Goal: Task Accomplishment & Management: Use online tool/utility

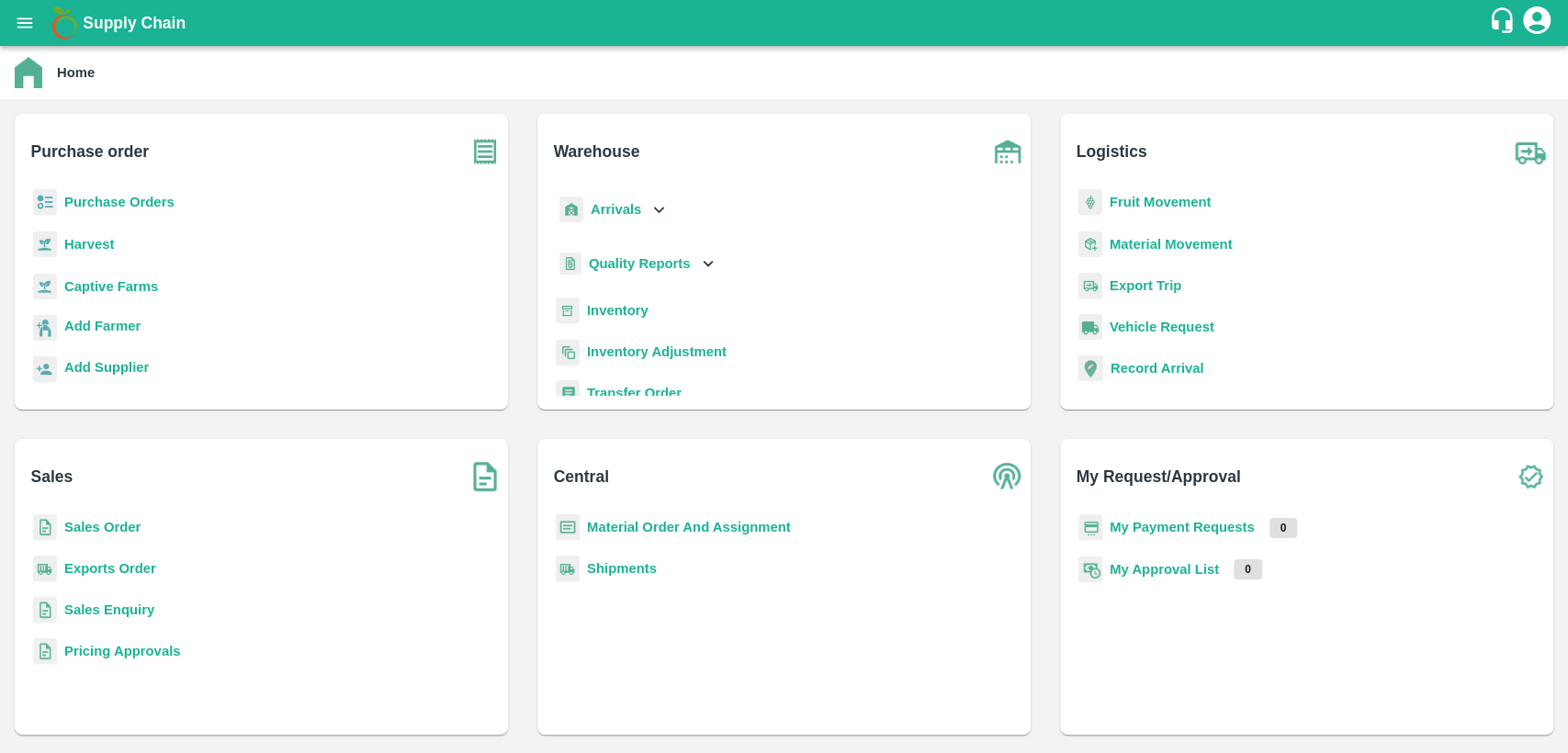
click at [124, 533] on b "Sales Order" at bounding box center [102, 527] width 76 height 15
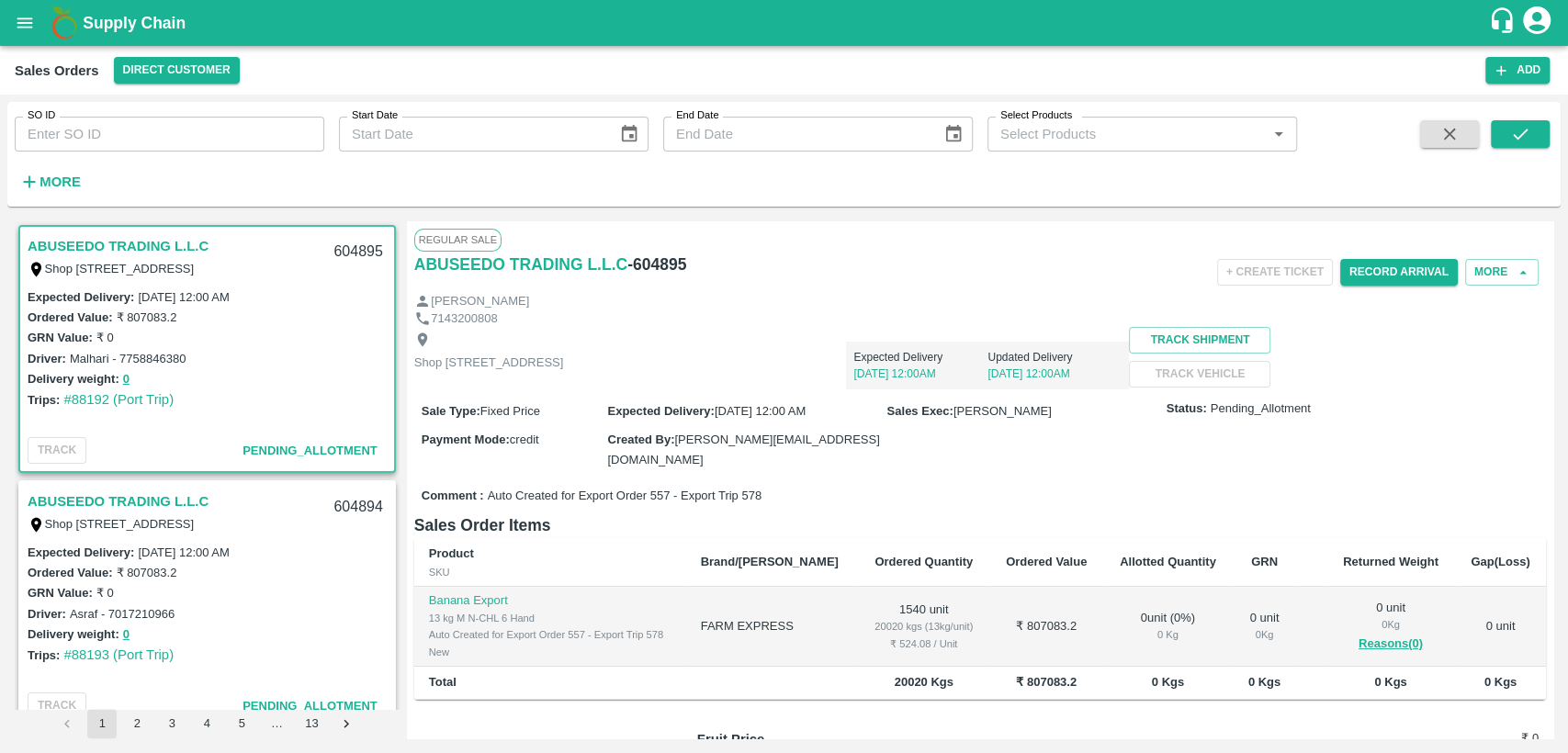
click at [25, 15] on icon "open drawer" at bounding box center [25, 23] width 21 height 21
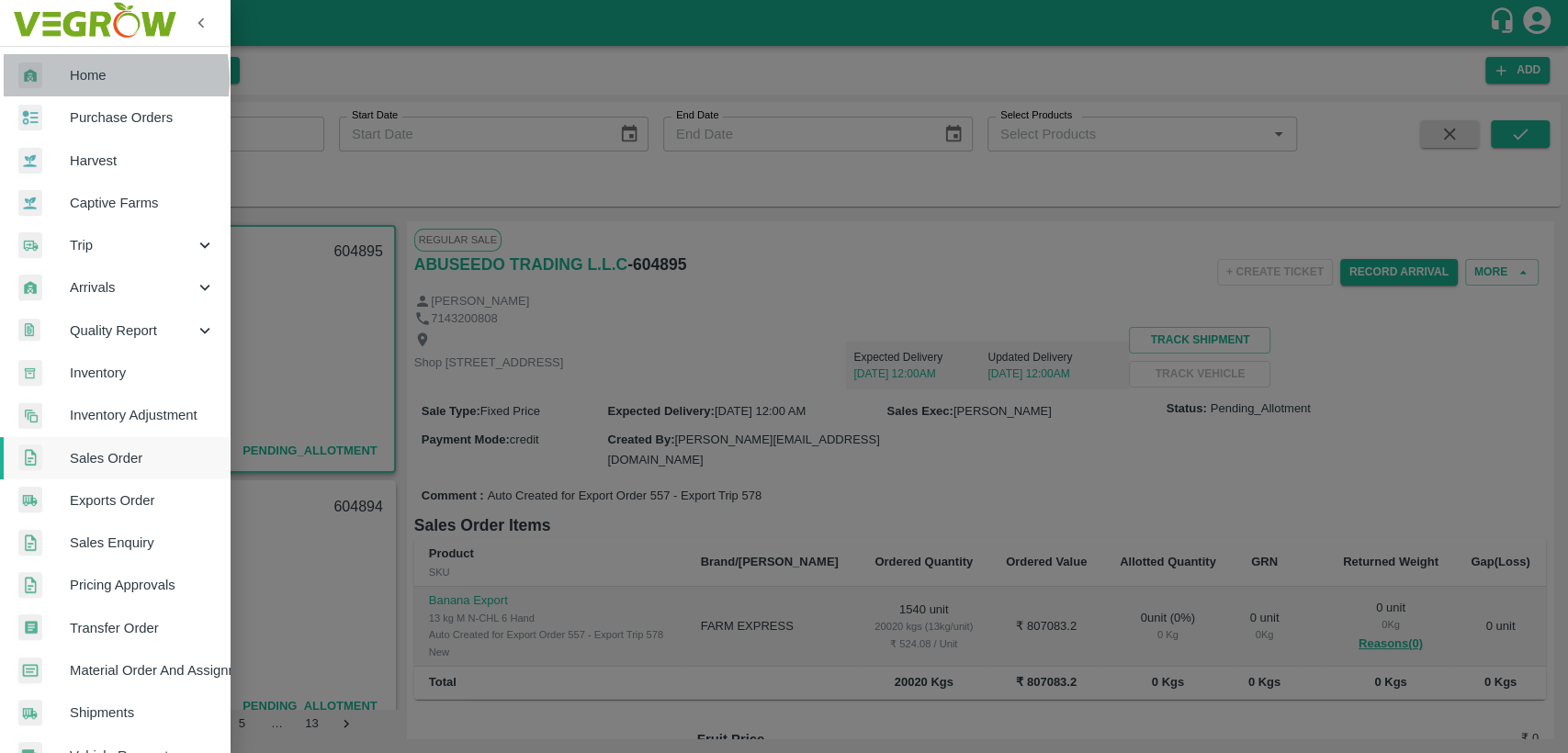
click at [74, 79] on span "Home" at bounding box center [142, 75] width 145 height 21
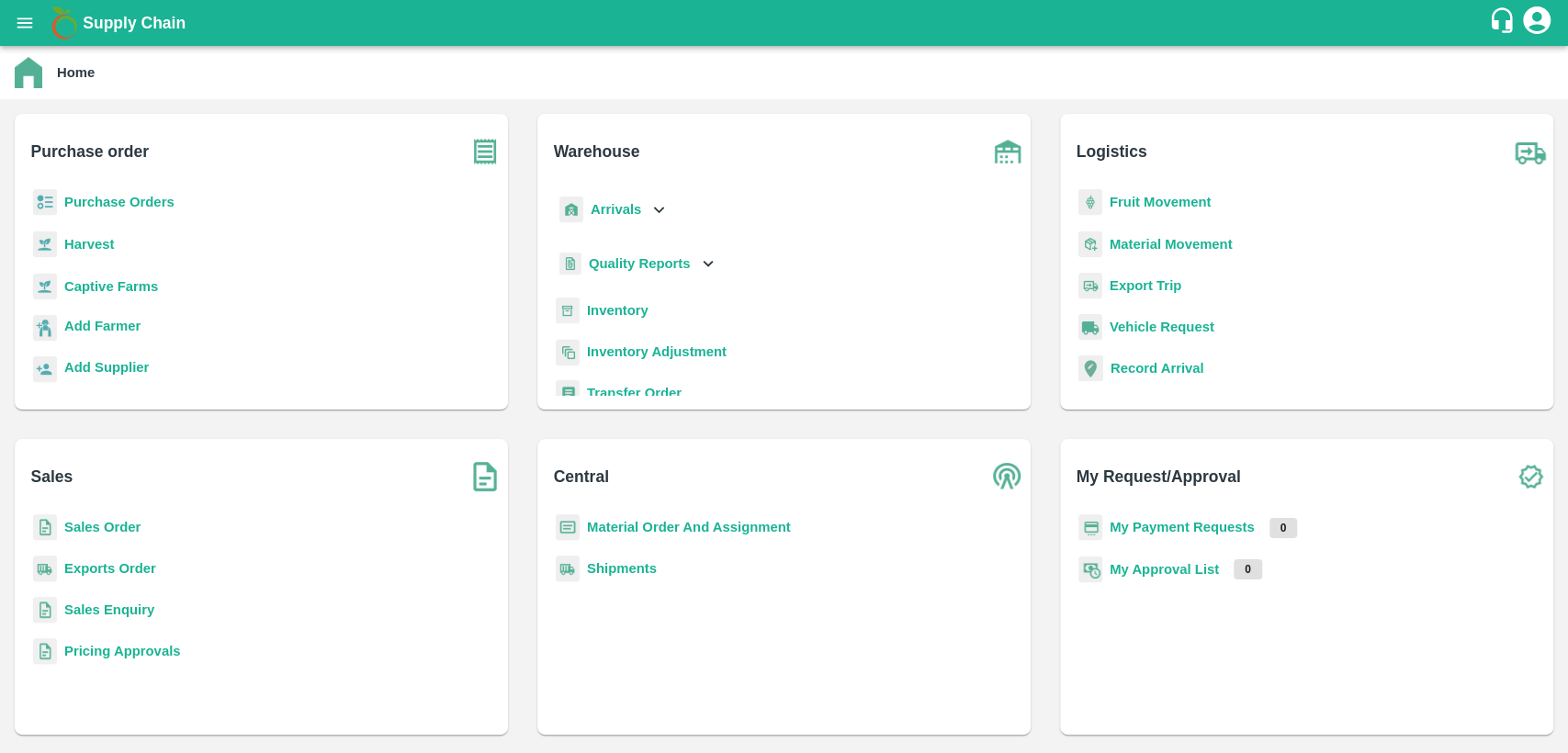
click at [629, 309] on b "Inventory" at bounding box center [618, 310] width 61 height 15
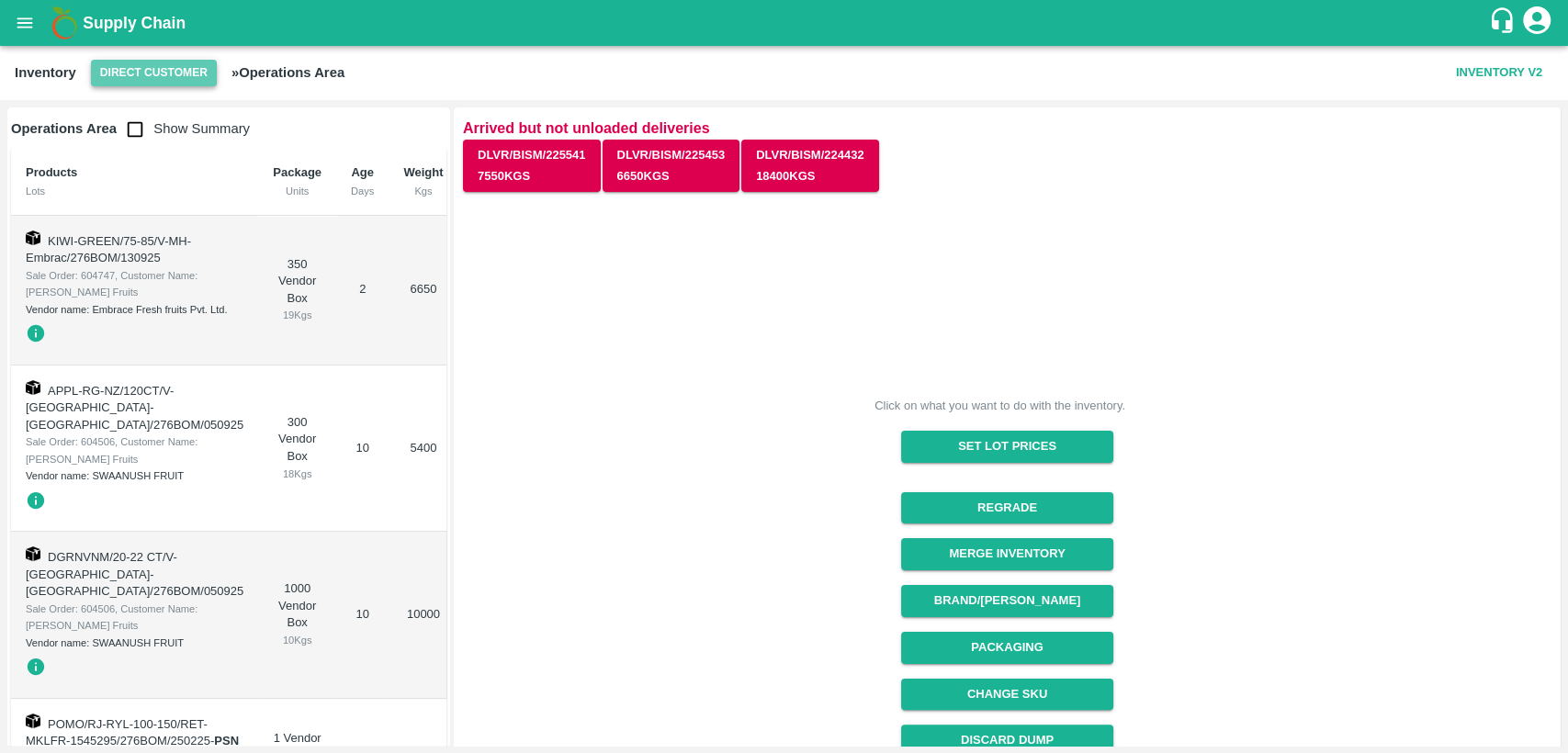
click at [190, 69] on button "Direct Customer" at bounding box center [154, 73] width 126 height 27
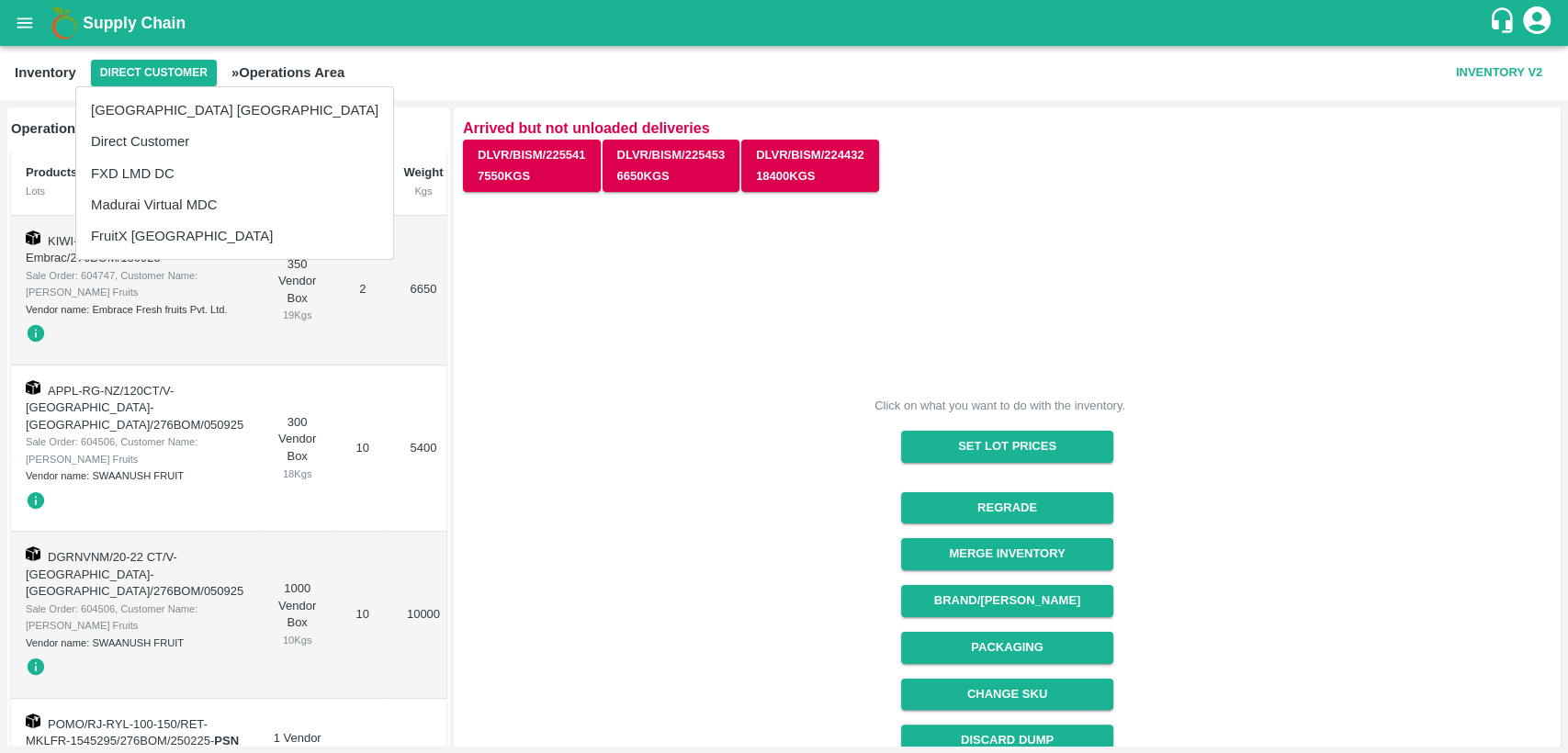
click at [153, 238] on li "FruitX [GEOGRAPHIC_DATA]" at bounding box center [235, 237] width 317 height 32
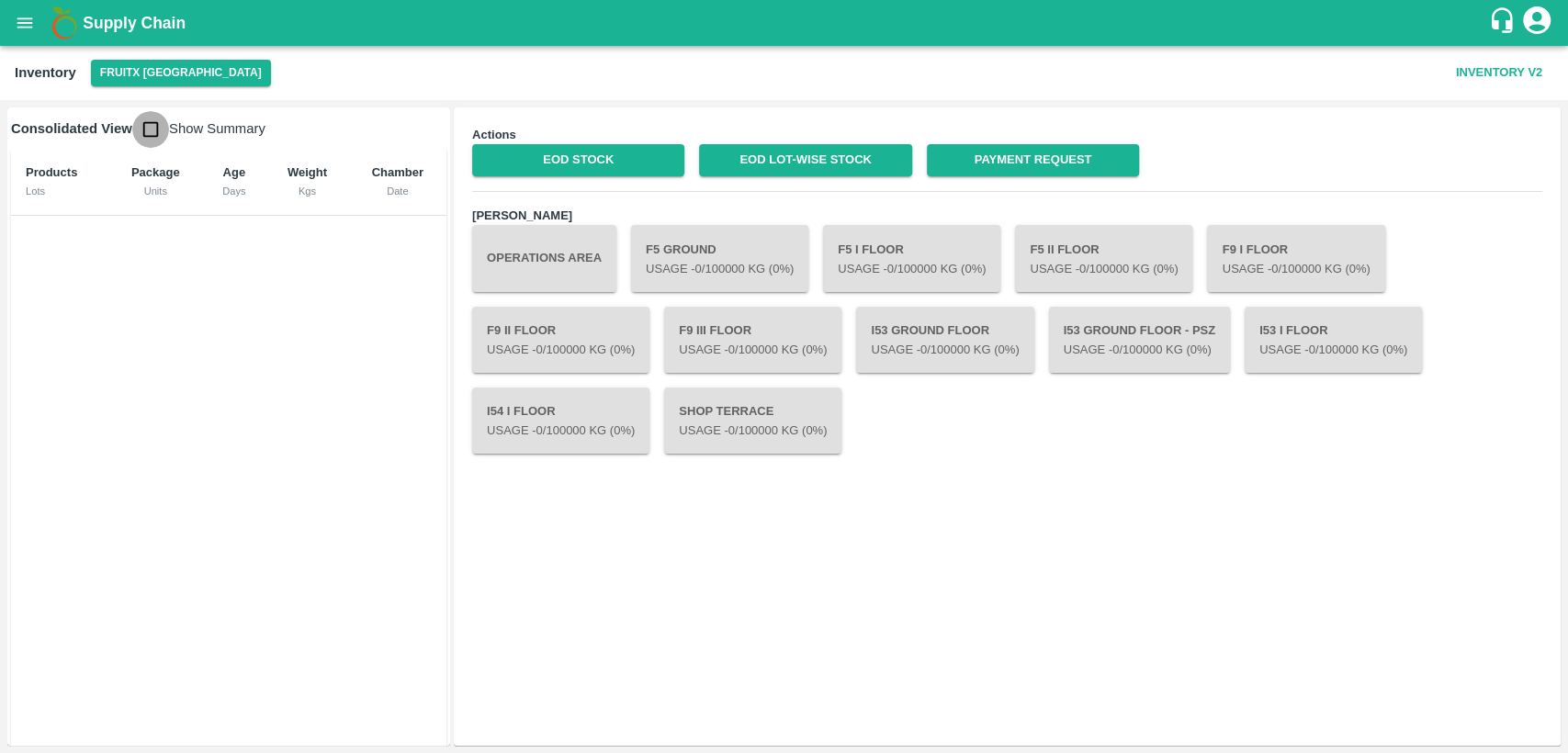
click at [146, 134] on input "checkbox" at bounding box center [150, 129] width 36 height 36
checkbox input "true"
click at [546, 161] on link "EOD Stock" at bounding box center [578, 160] width 212 height 33
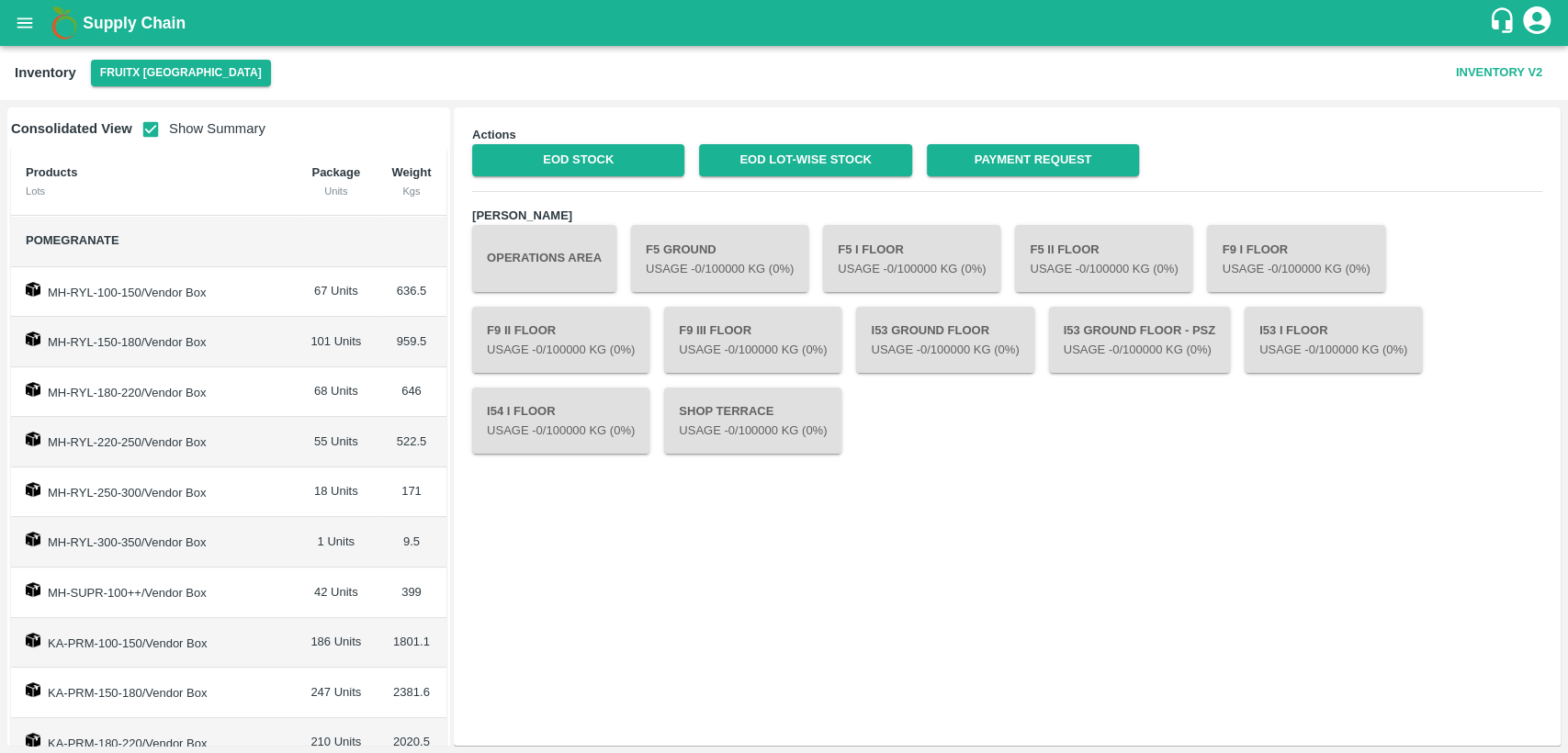
click at [34, 18] on icon "open drawer" at bounding box center [25, 23] width 21 height 21
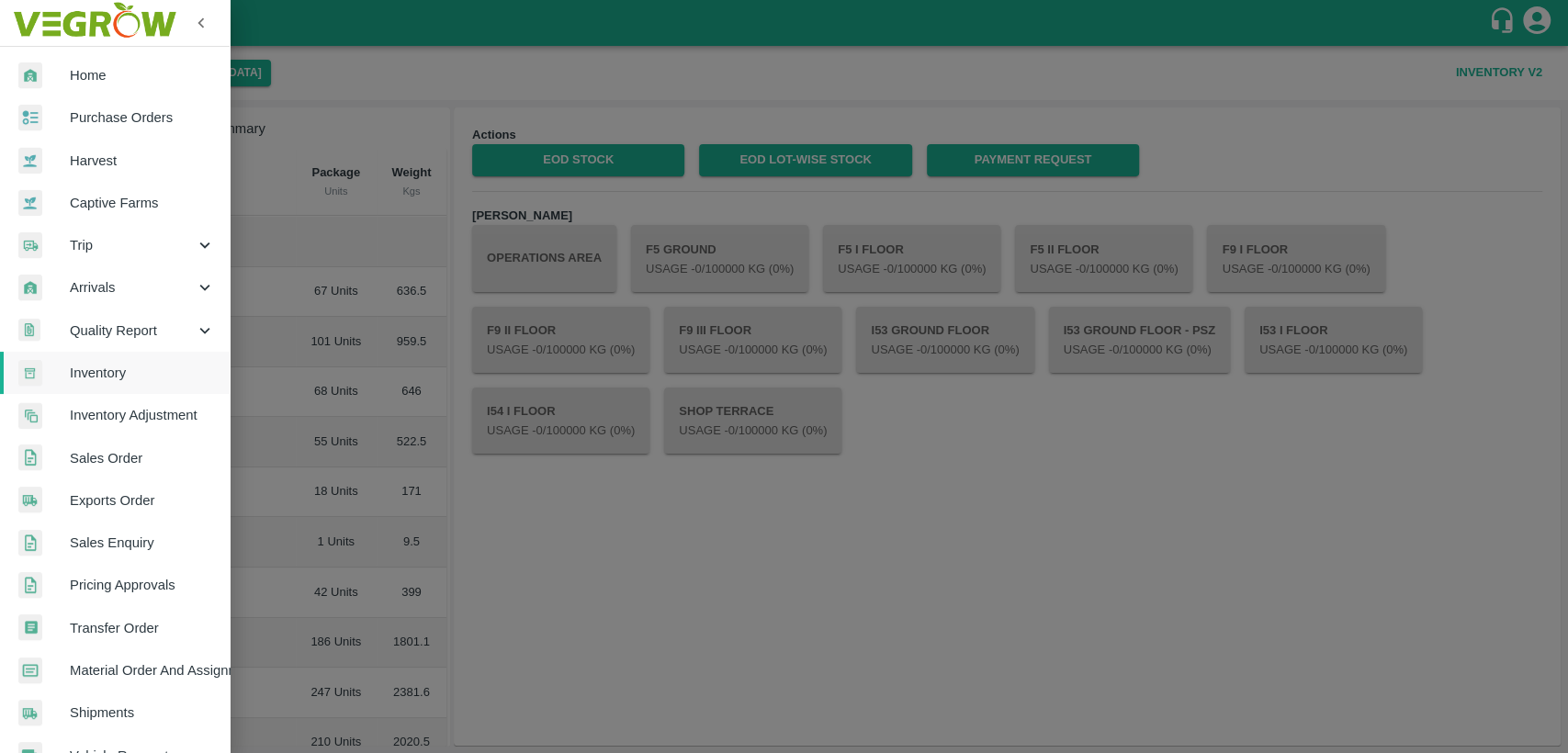
click at [69, 55] on link "Home" at bounding box center [114, 75] width 230 height 42
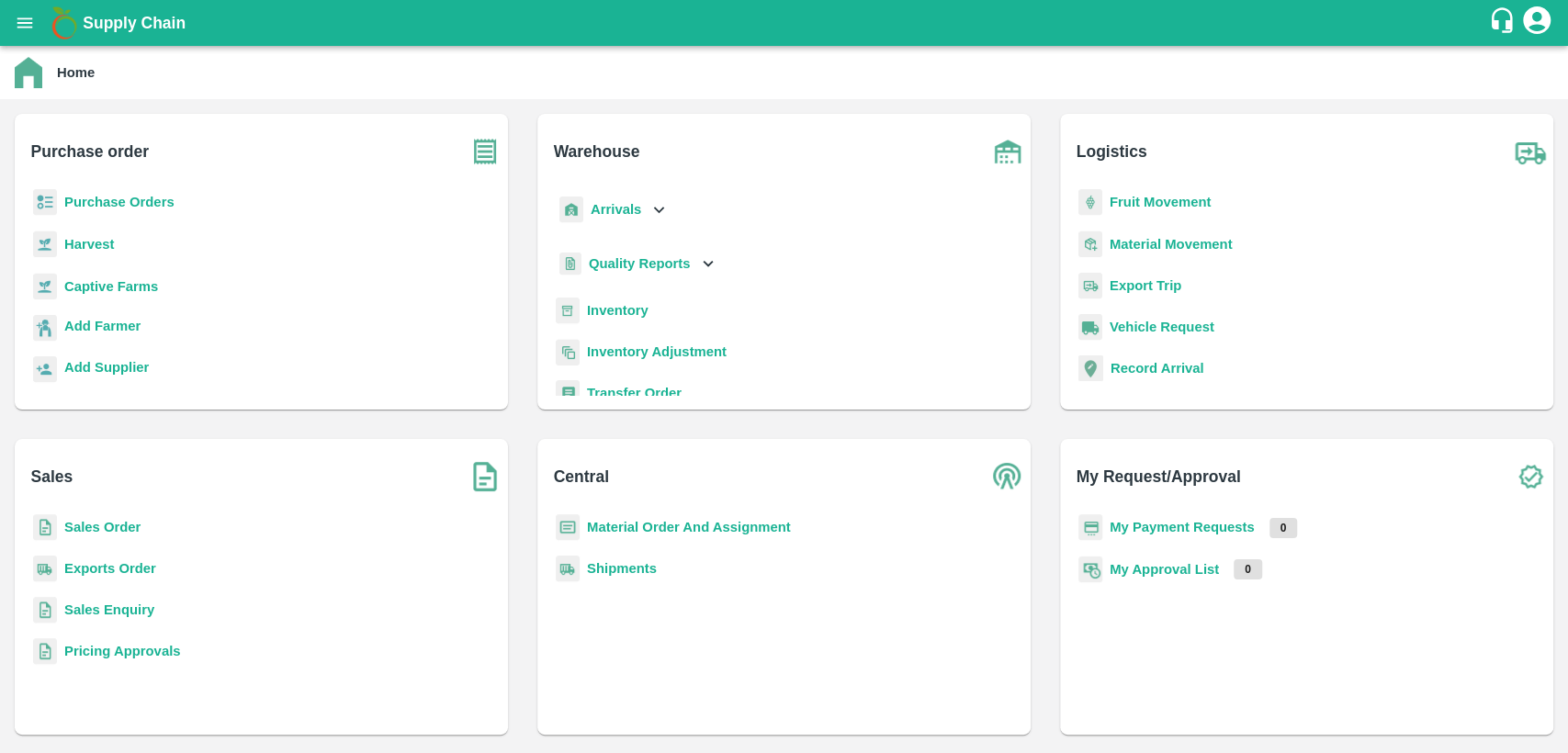
click at [104, 533] on b "Sales Order" at bounding box center [102, 527] width 76 height 15
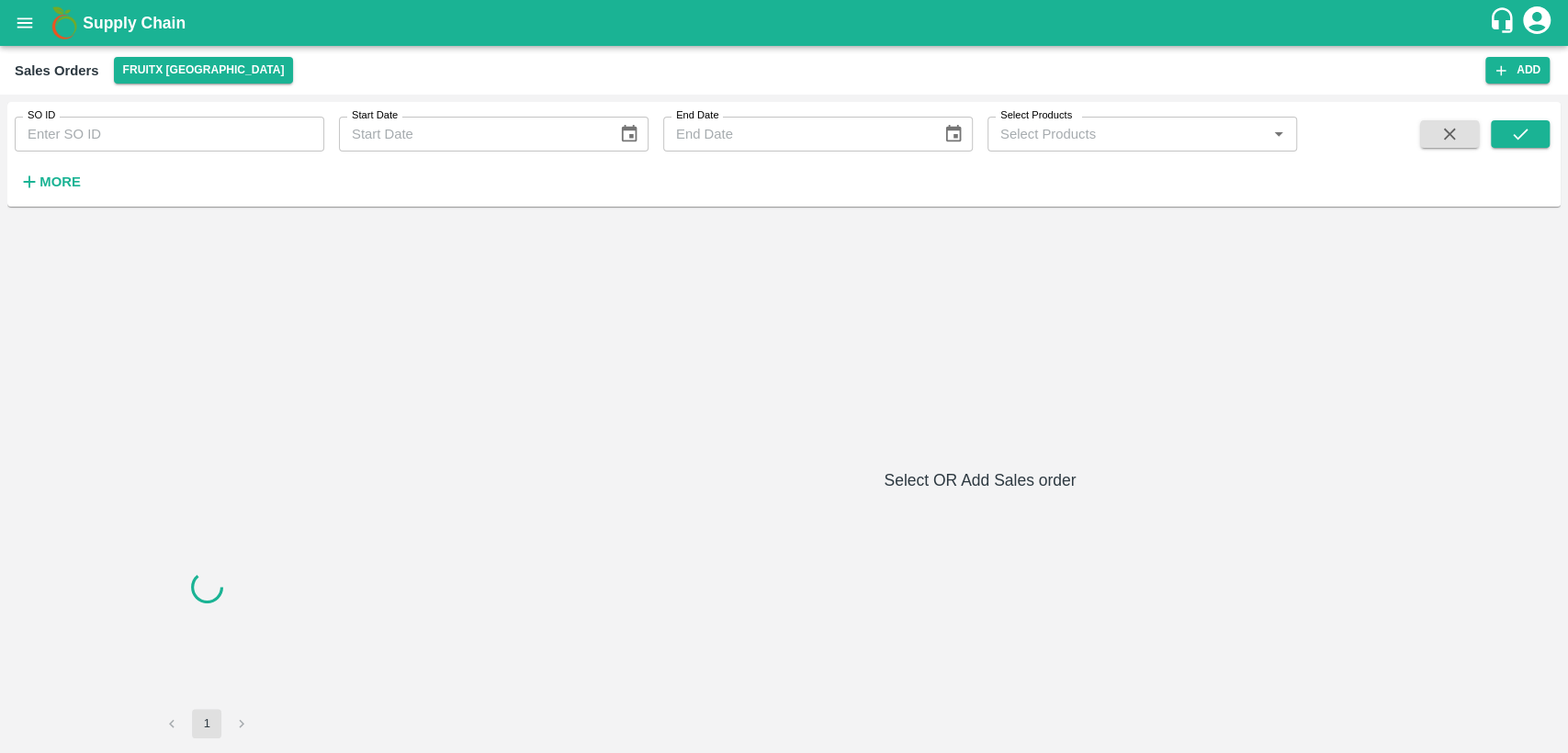
click at [93, 136] on input "SO ID" at bounding box center [170, 133] width 309 height 34
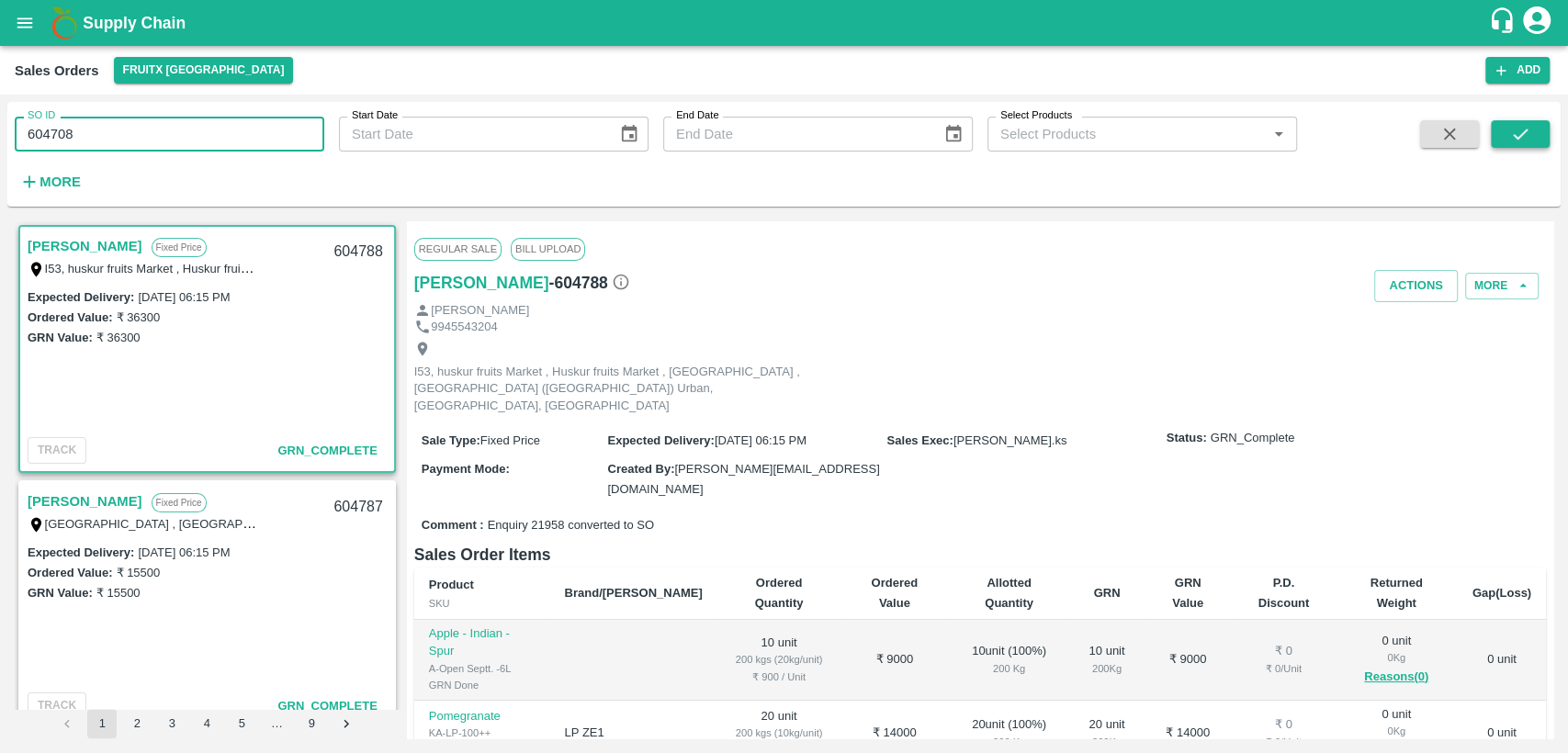
type input "604708"
click at [1527, 142] on icon "submit" at bounding box center [1520, 134] width 21 height 21
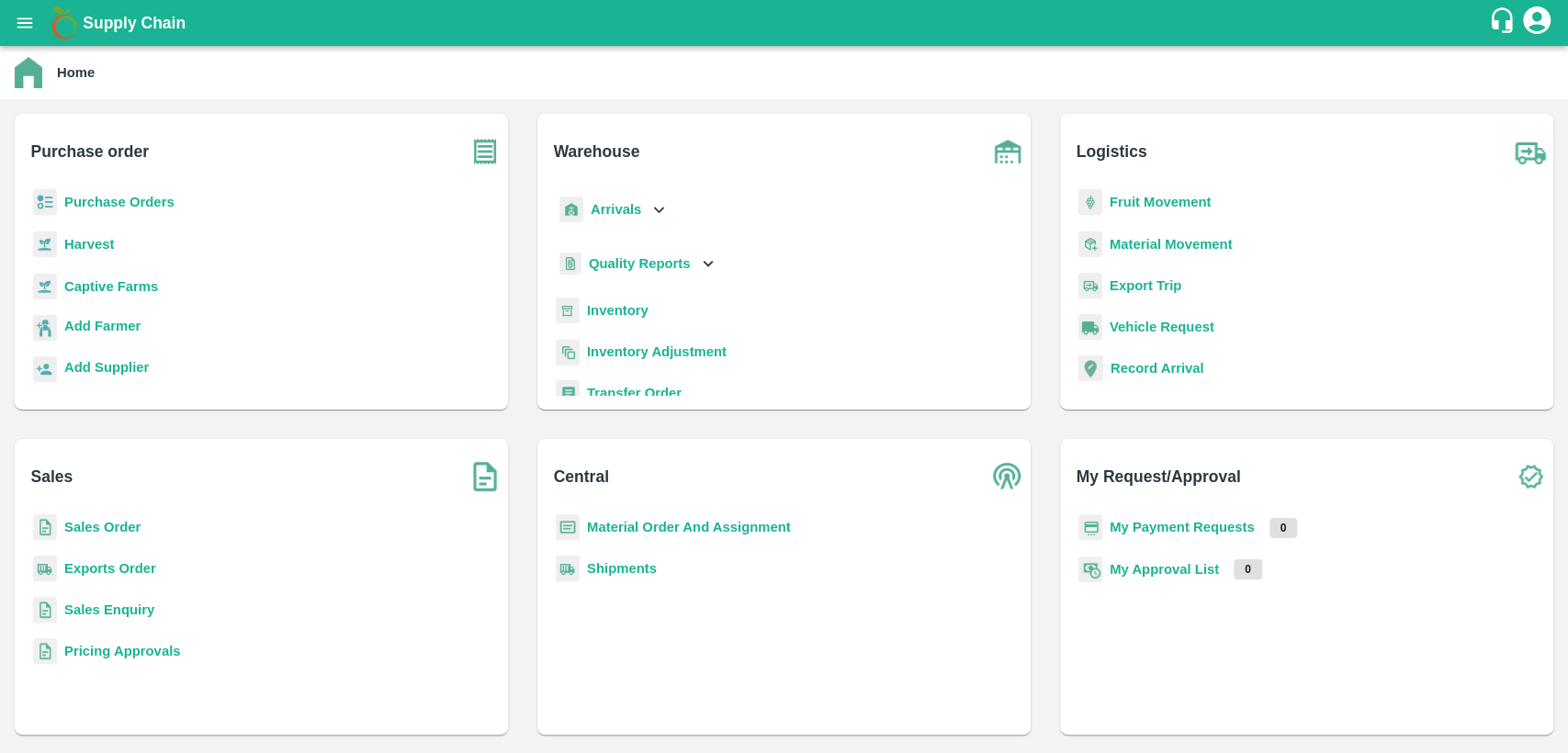
click at [121, 202] on b "Purchase Orders" at bounding box center [119, 202] width 110 height 15
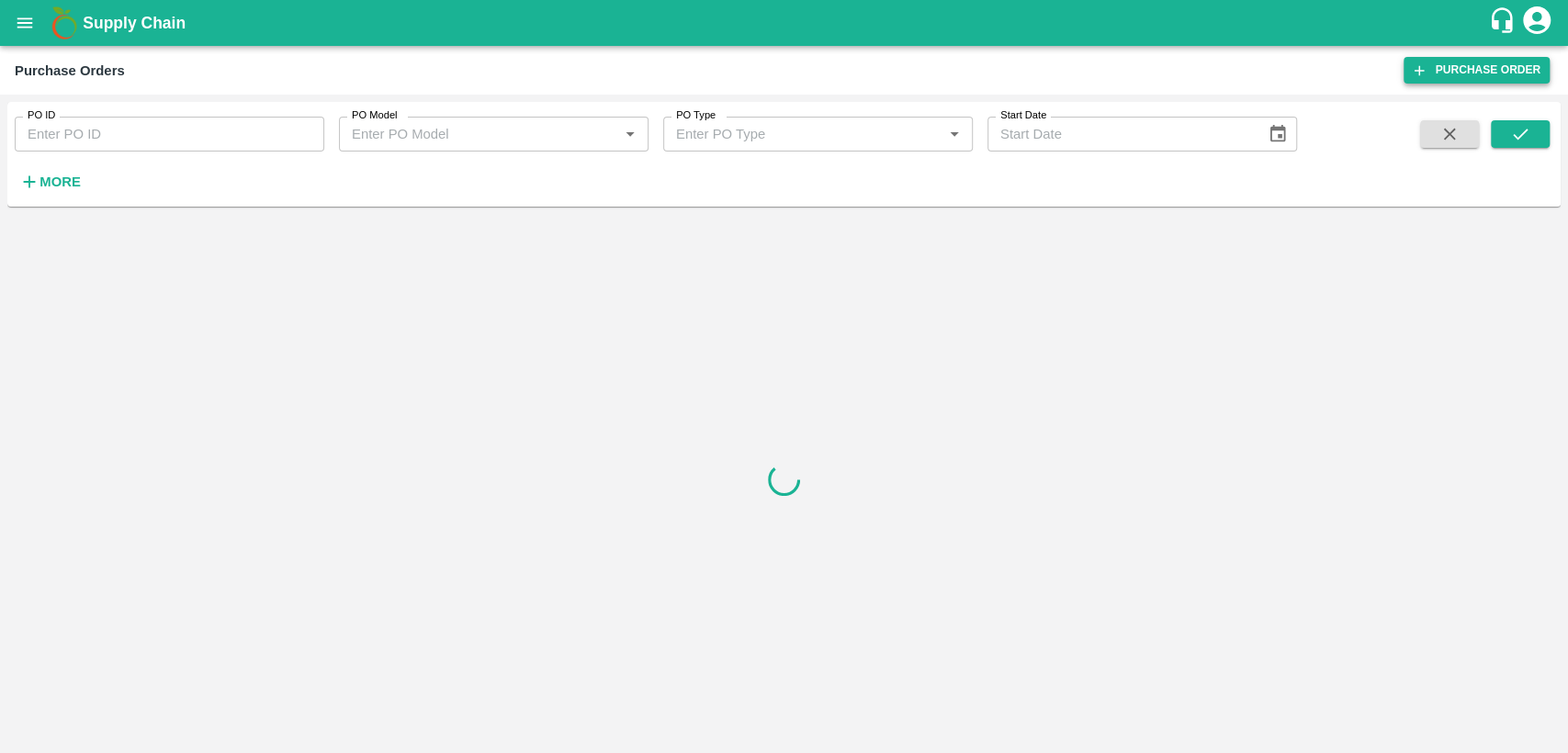
click at [1529, 67] on link "Purchase Order" at bounding box center [1476, 70] width 146 height 27
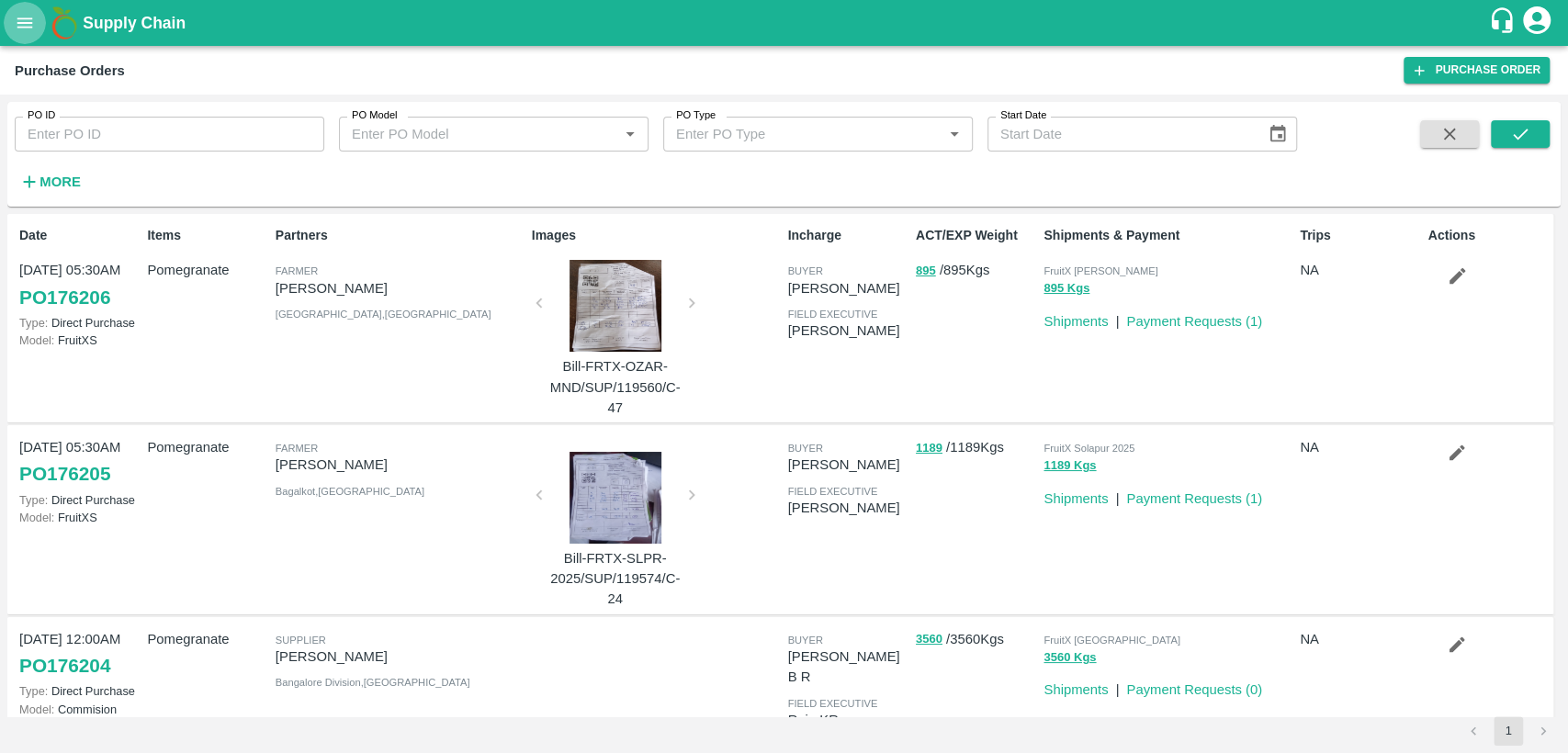
click at [20, 29] on icon "open drawer" at bounding box center [25, 23] width 21 height 21
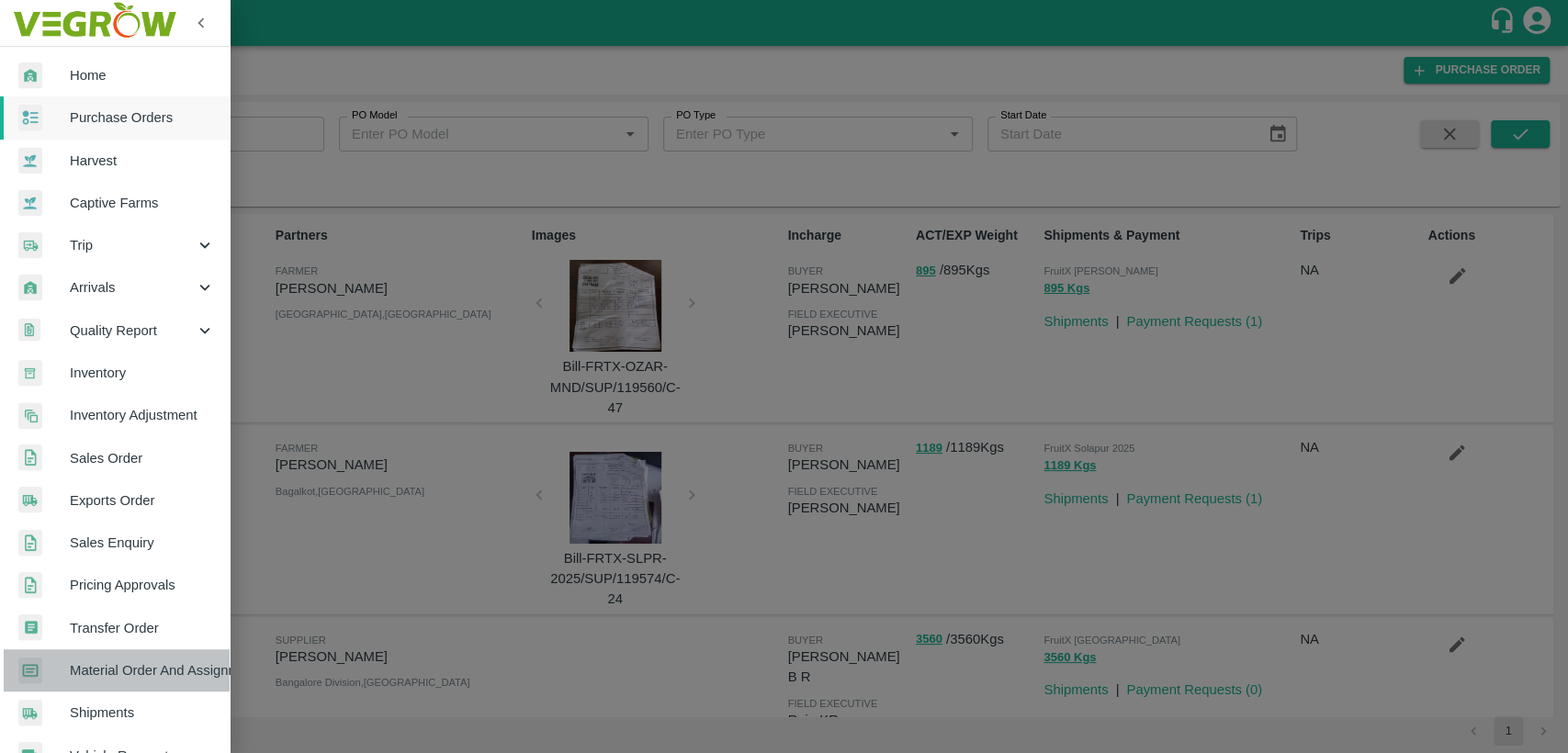
click at [132, 678] on span "Material Order And Assignment" at bounding box center [142, 670] width 145 height 21
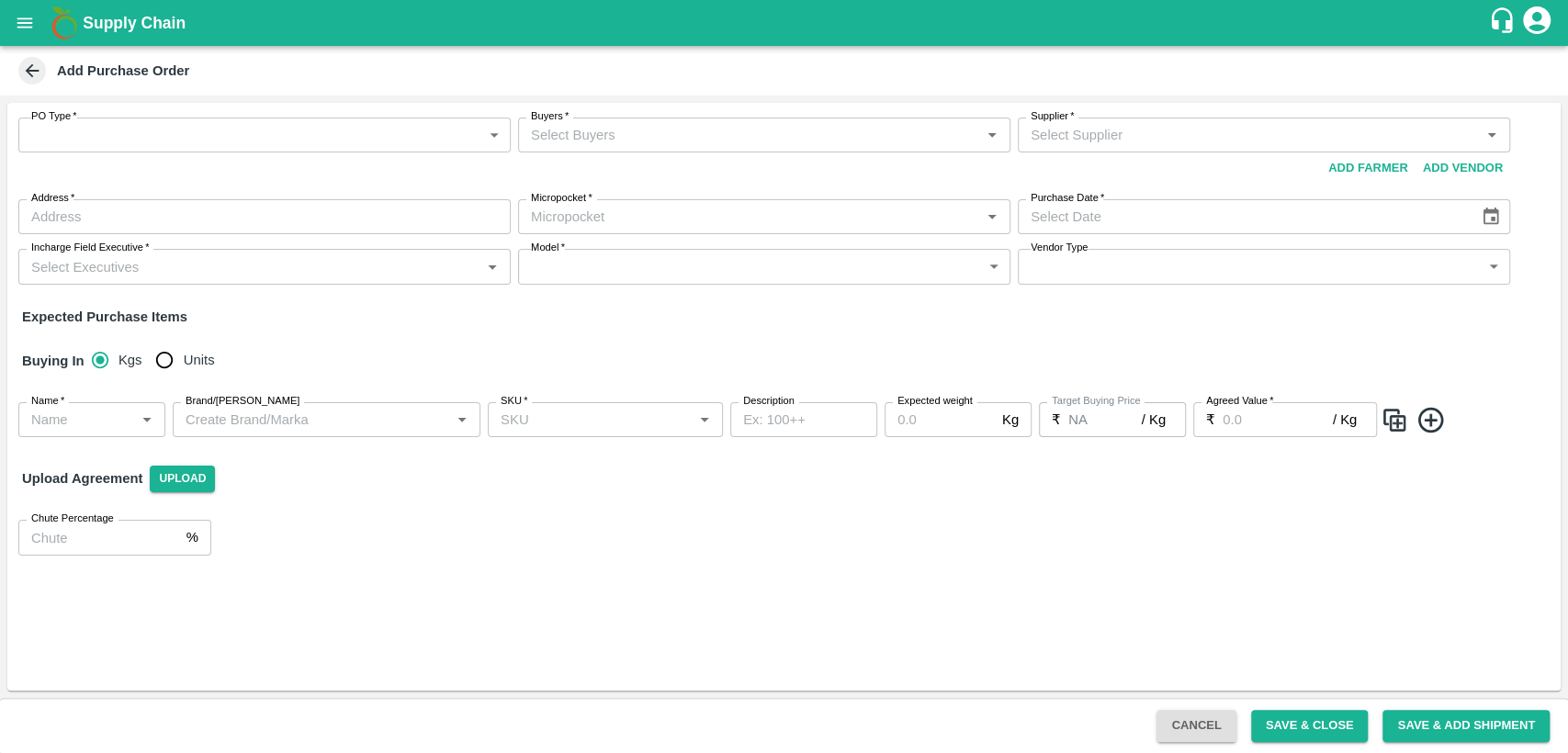
click at [1194, 727] on button "Cancel" at bounding box center [1195, 725] width 79 height 33
